Goal: Task Accomplishment & Management: Manage account settings

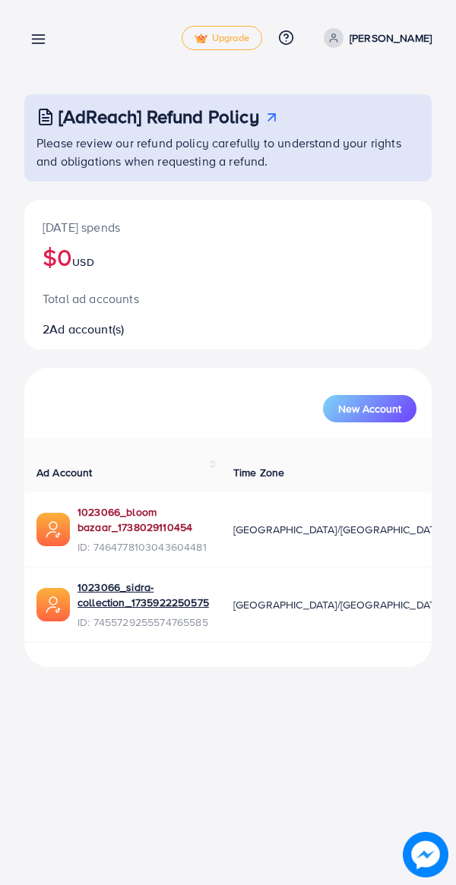
click at [127, 507] on link "1023066_bloom bazaar_1738029110454" at bounding box center [142, 519] width 131 height 31
click at [36, 37] on icon at bounding box center [38, 39] width 16 height 16
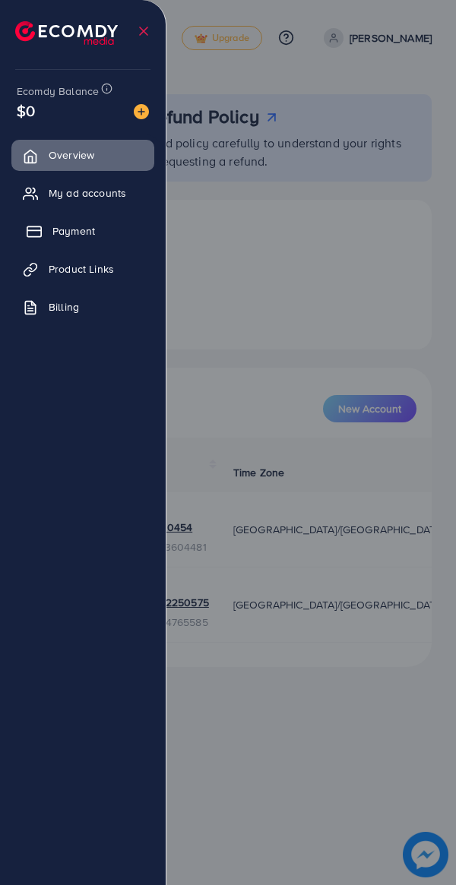
click at [87, 227] on span "Payment" at bounding box center [73, 230] width 43 height 15
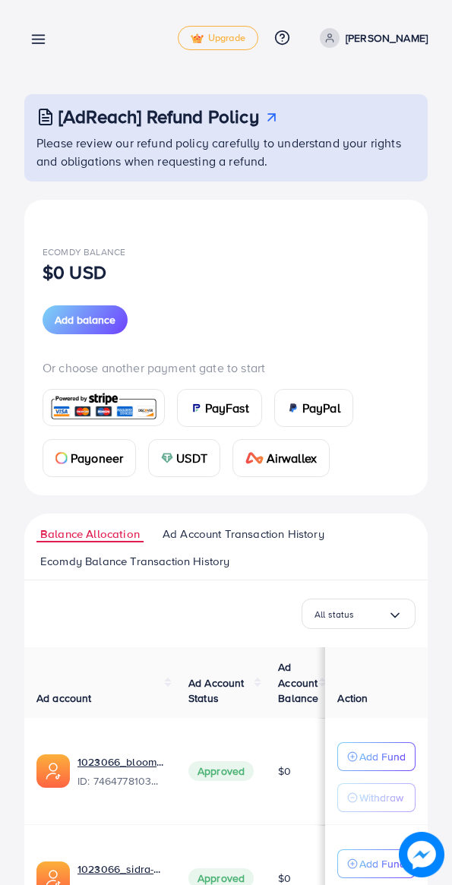
click at [40, 45] on icon at bounding box center [38, 39] width 16 height 16
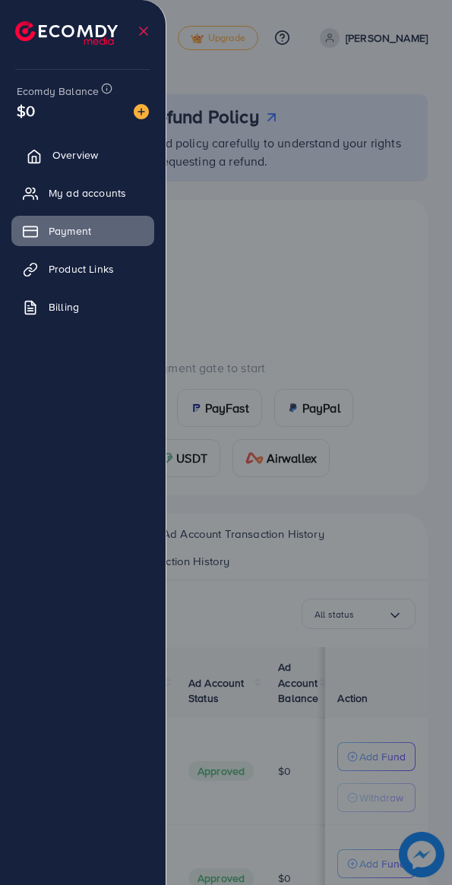
click at [43, 151] on link "Overview" at bounding box center [82, 155] width 143 height 30
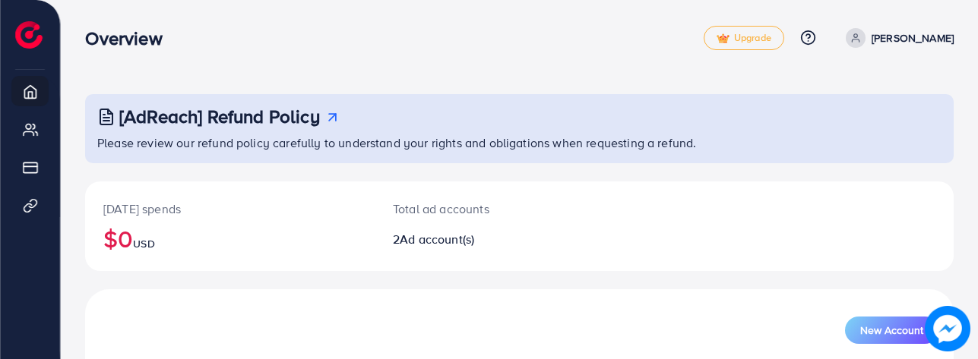
click at [421, 60] on nav "Overview Upgrade Help Center Contact Support Plans and Pricing Term and policy …" at bounding box center [519, 38] width 868 height 54
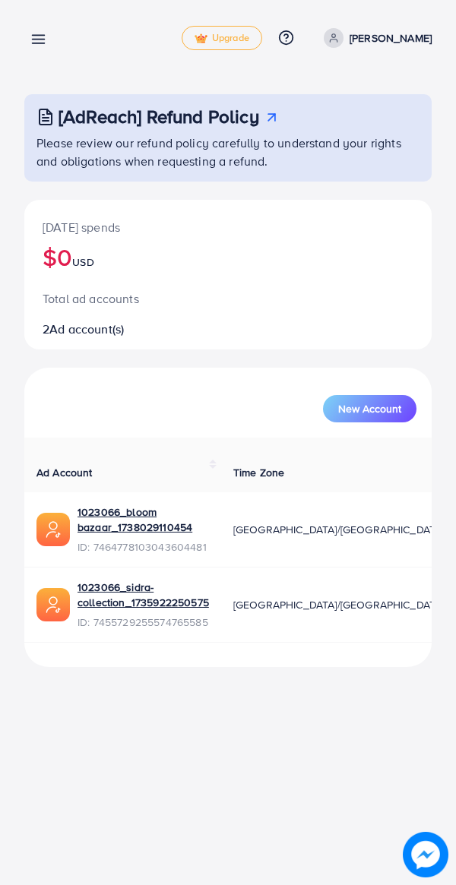
click at [34, 45] on icon at bounding box center [38, 39] width 16 height 16
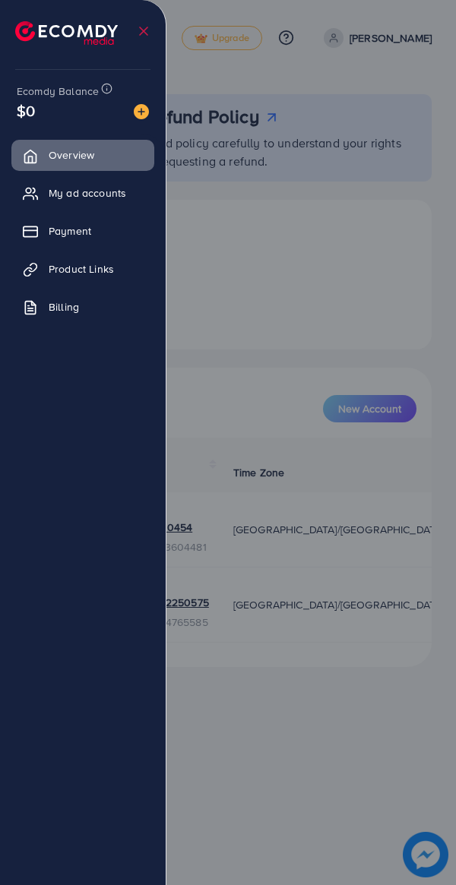
click at [139, 28] on icon at bounding box center [143, 31] width 15 height 15
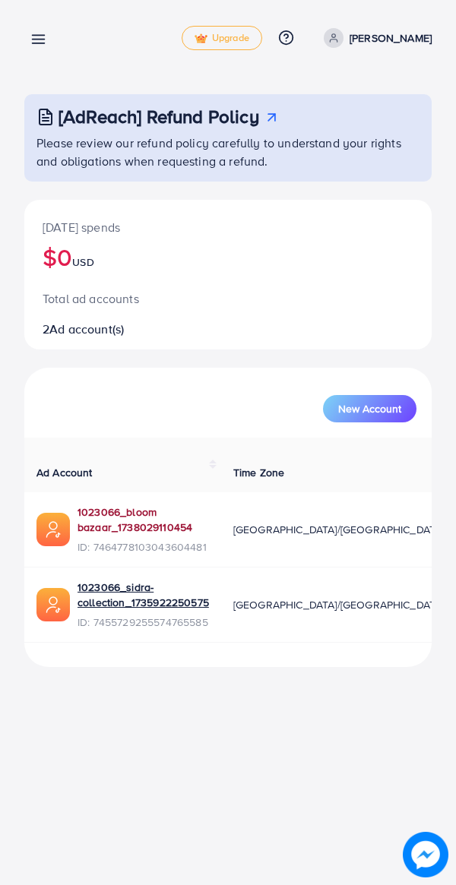
click at [117, 520] on link "1023066_bloom bazaar_1738029110454" at bounding box center [142, 519] width 131 height 31
